Goal: Navigation & Orientation: Find specific page/section

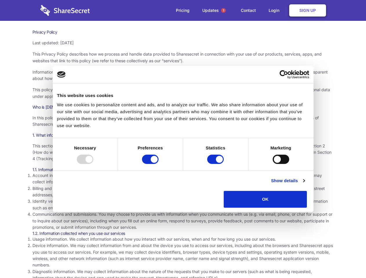
click at [93, 164] on div at bounding box center [85, 159] width 17 height 9
click at [158, 164] on input "Preferences" at bounding box center [150, 159] width 17 height 9
checkbox input "false"
click at [216, 164] on input "Statistics" at bounding box center [215, 159] width 17 height 9
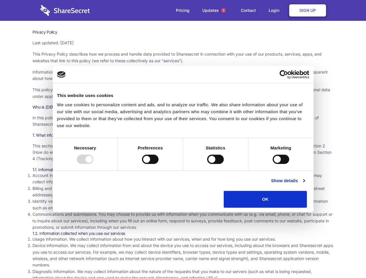
checkbox input "false"
click at [273, 164] on input "Marketing" at bounding box center [281, 159] width 17 height 9
checkbox input "true"
click at [304, 184] on link "Show details" at bounding box center [288, 180] width 34 height 7
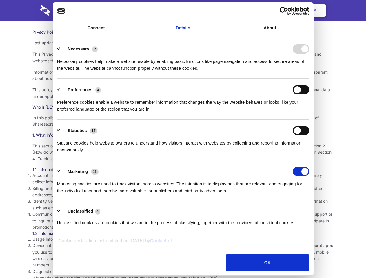
click at [312, 210] on ul "Necessary 7 Necessary cookies help make a website usable by enabling basic func…" at bounding box center [182, 135] width 257 height 195
click at [223, 10] on span "1" at bounding box center [223, 10] width 5 height 5
